Goal: Complete application form

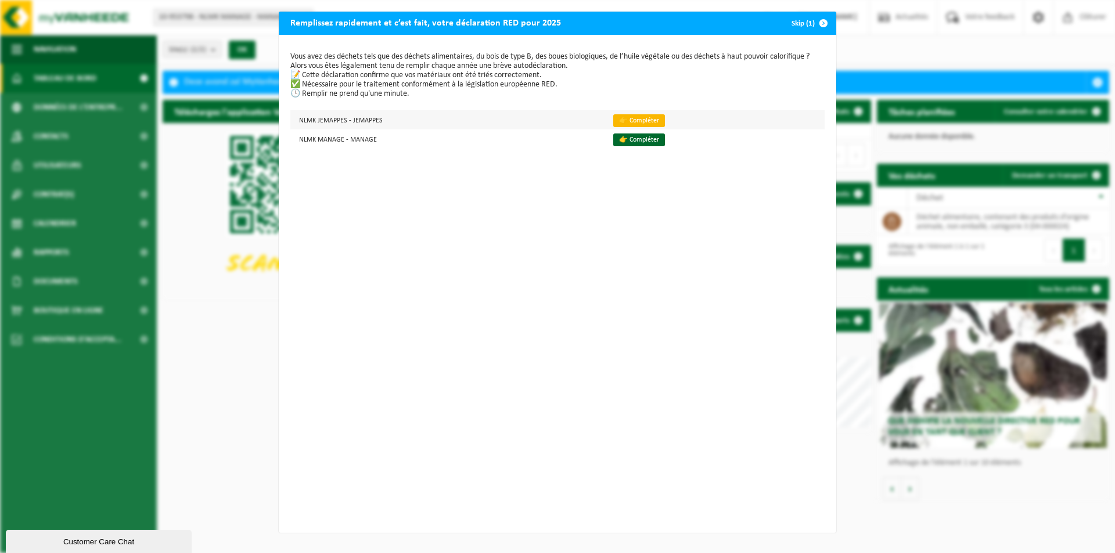
click at [630, 121] on link "👉 Compléter" at bounding box center [639, 120] width 52 height 13
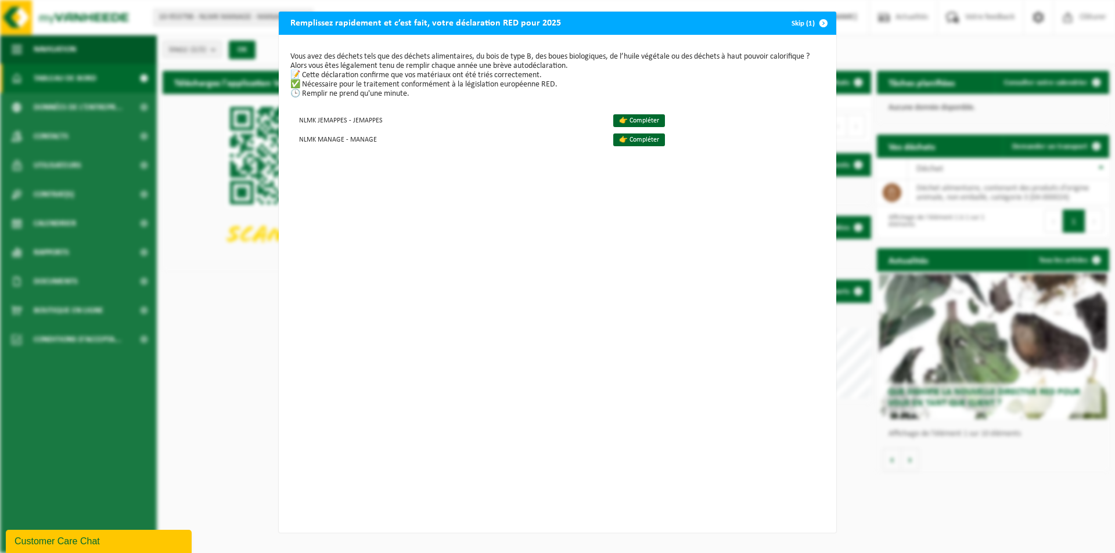
click at [565, 403] on div "Vous avez des déchets tels que des déchets alimentaires, du bois de type B, des…" at bounding box center [557, 284] width 557 height 498
click at [625, 124] on link "👉 Compléter" at bounding box center [639, 120] width 52 height 13
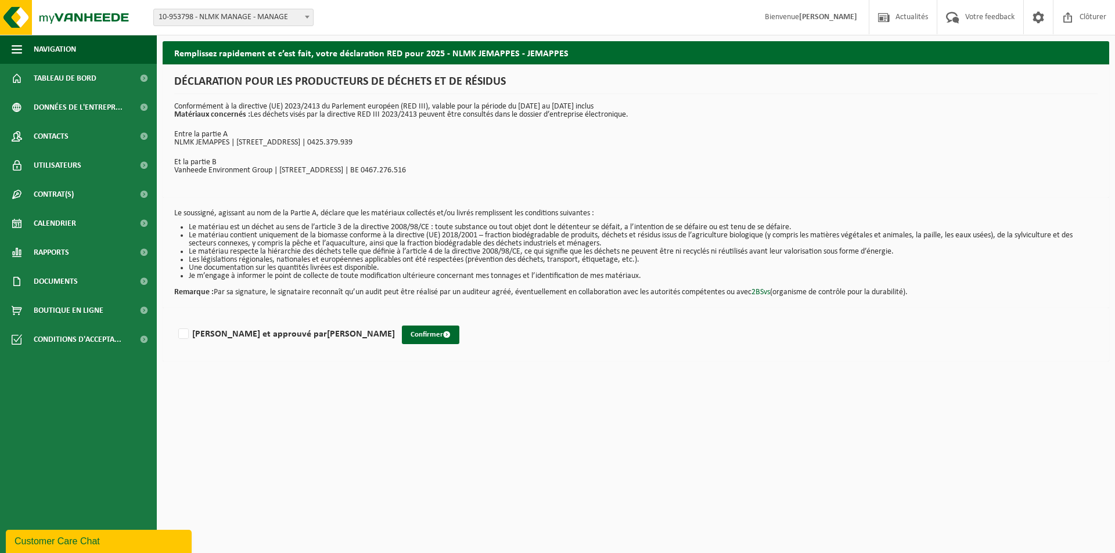
drag, startPoint x: 464, startPoint y: 498, endPoint x: 463, endPoint y: 489, distance: 8.8
click at [464, 496] on html "Site: 10-953798 - NLMK MANAGE - MANAGE 10-953796 - NLMK JEMAPPES - JEMAPPES 10-…" at bounding box center [557, 276] width 1115 height 553
click at [190, 331] on label "Lu et approuvé par ARMAND HOUGARDY" at bounding box center [285, 334] width 219 height 17
click at [395, 320] on input "Lu et approuvé par ARMAND HOUGARDY" at bounding box center [395, 319] width 1 height 1
checkbox input "true"
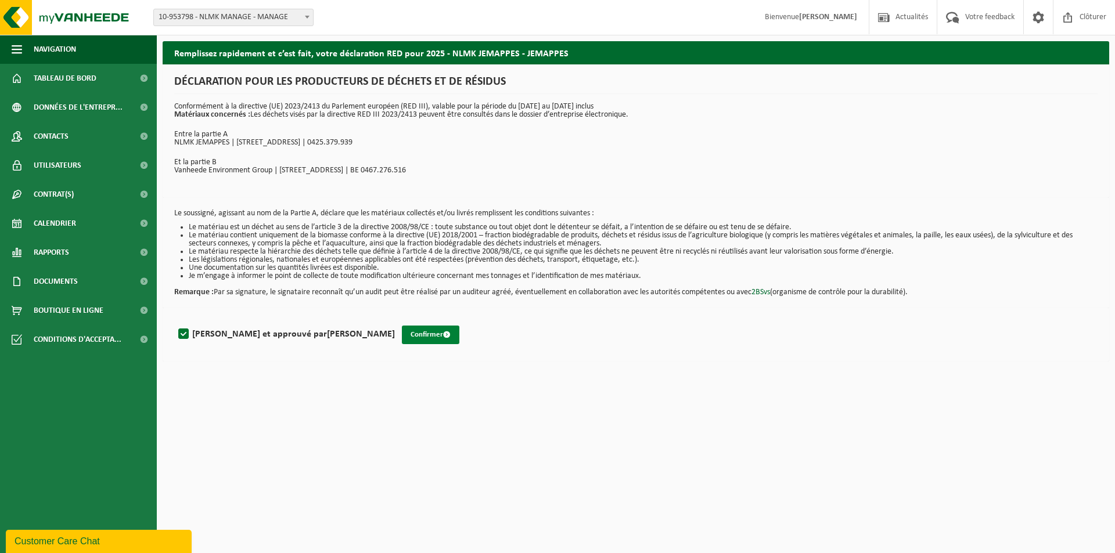
click at [402, 338] on button "Confirmer" at bounding box center [430, 335] width 57 height 19
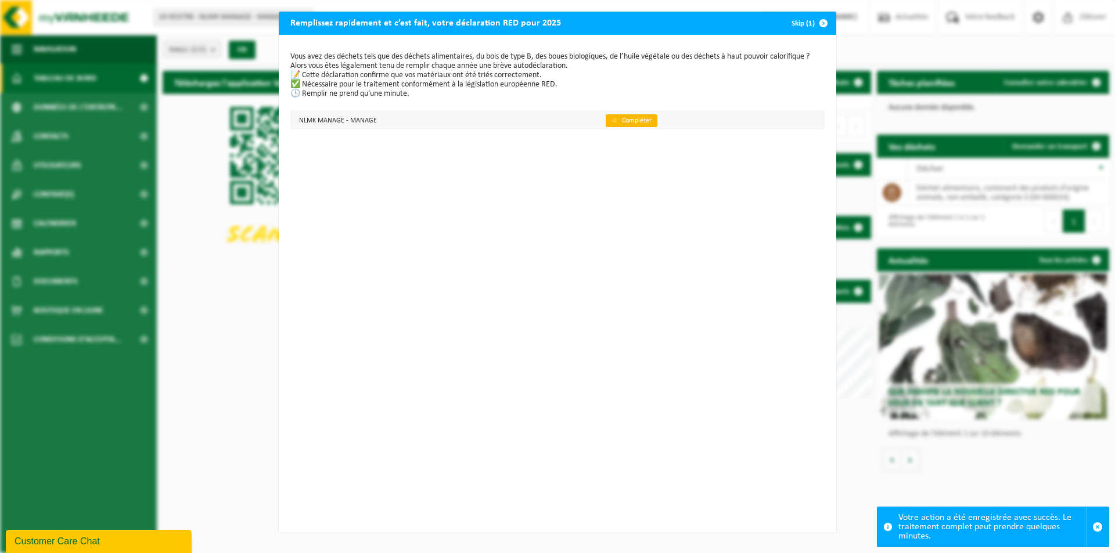
click at [625, 119] on link "👉 Compléter" at bounding box center [632, 120] width 52 height 13
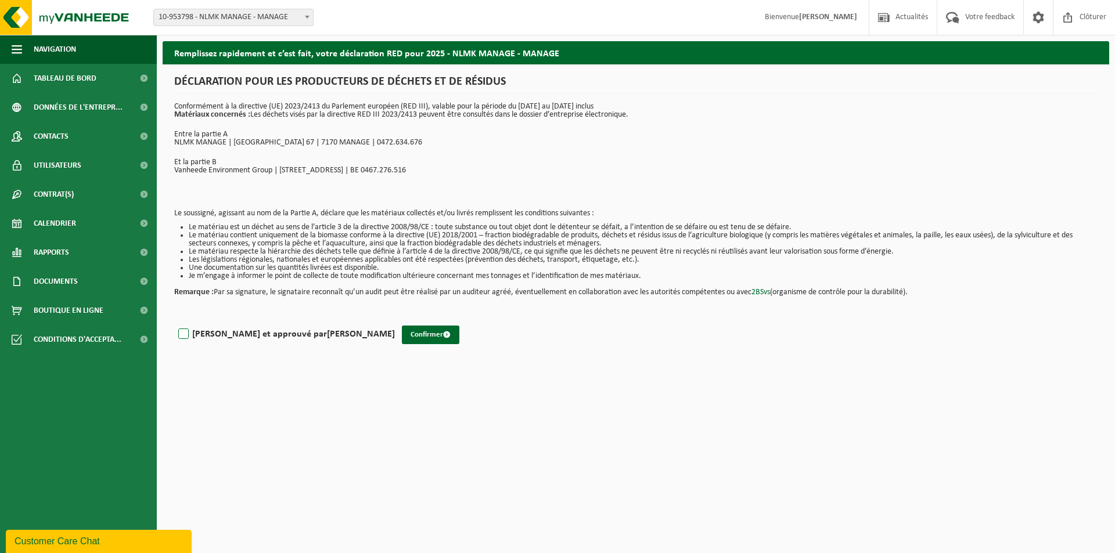
click at [187, 335] on label "[PERSON_NAME] et approuvé par [PERSON_NAME]" at bounding box center [285, 334] width 219 height 17
click at [395, 320] on input "[PERSON_NAME] et approuvé par [PERSON_NAME]" at bounding box center [395, 319] width 1 height 1
checkbox input "true"
click at [402, 338] on button "Confirmer" at bounding box center [430, 335] width 57 height 19
